Goal: Transaction & Acquisition: Obtain resource

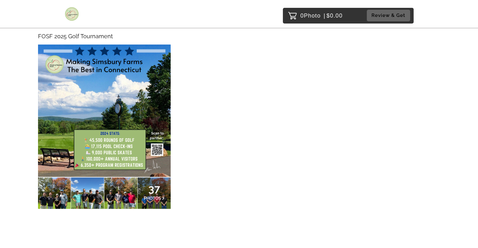
scroll to position [84, 0]
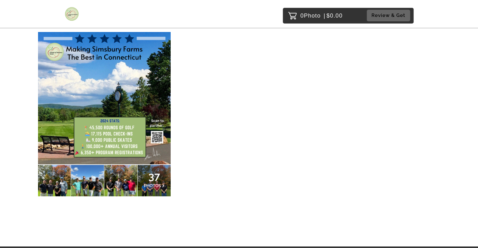
click at [163, 184] on icon at bounding box center [163, 185] width 2 height 3
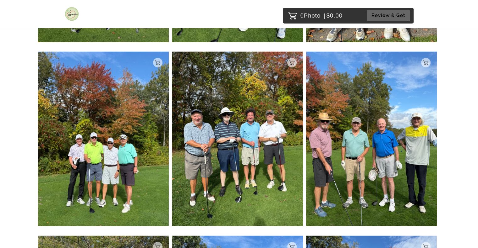
scroll to position [1560, 0]
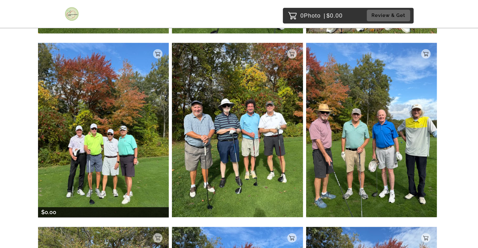
click at [111, 138] on img at bounding box center [103, 130] width 131 height 175
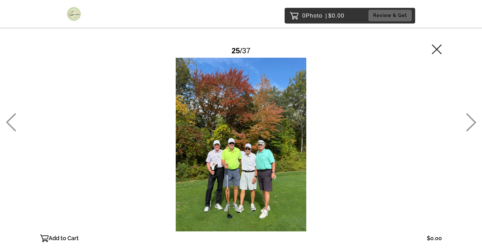
click at [68, 239] on p "Add to Cart" at bounding box center [64, 239] width 30 height 10
click at [389, 18] on button "Review & Get" at bounding box center [390, 16] width 43 height 12
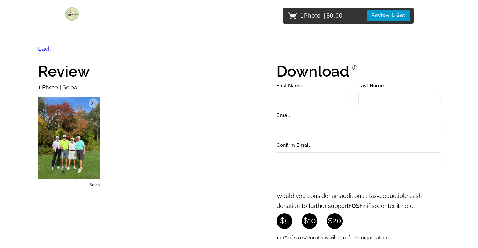
click at [289, 103] on input "First Name" at bounding box center [313, 100] width 75 height 14
type input "[PERSON_NAME]"
type input "Bubnash"
type input "[EMAIL_ADDRESS][DOMAIN_NAME]"
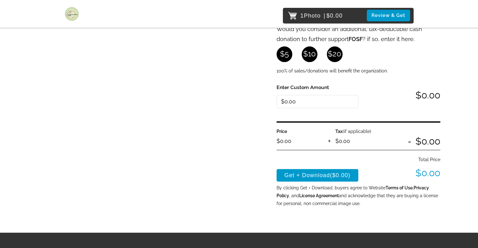
scroll to position [167, 0]
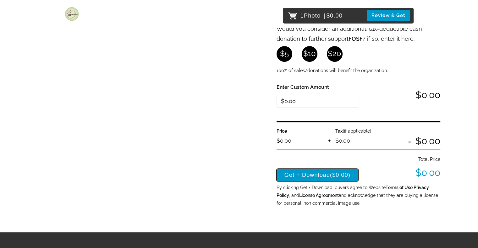
click at [314, 173] on button "Get + Download ($0.00)" at bounding box center [317, 175] width 82 height 13
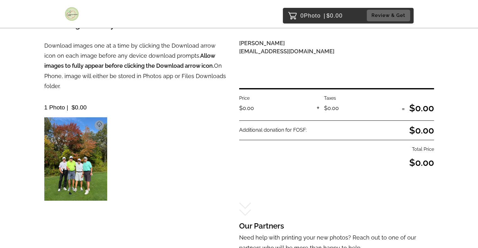
scroll to position [69, 0]
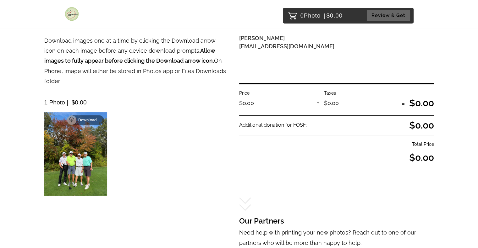
click at [89, 118] on p "Download" at bounding box center [89, 120] width 22 height 4
click at [75, 116] on button at bounding box center [71, 120] width 9 height 9
